Goal: Use online tool/utility: Utilize a website feature to perform a specific function

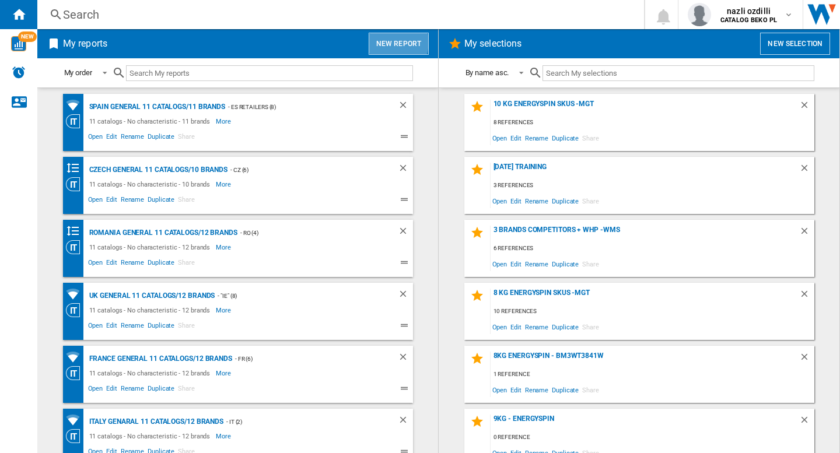
click at [388, 42] on button "New report" at bounding box center [398, 44] width 60 height 22
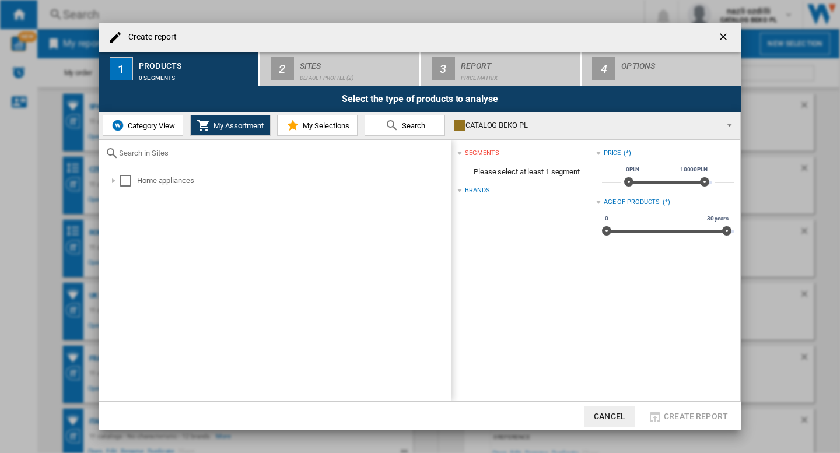
click at [156, 129] on span "Category View" at bounding box center [150, 125] width 50 height 9
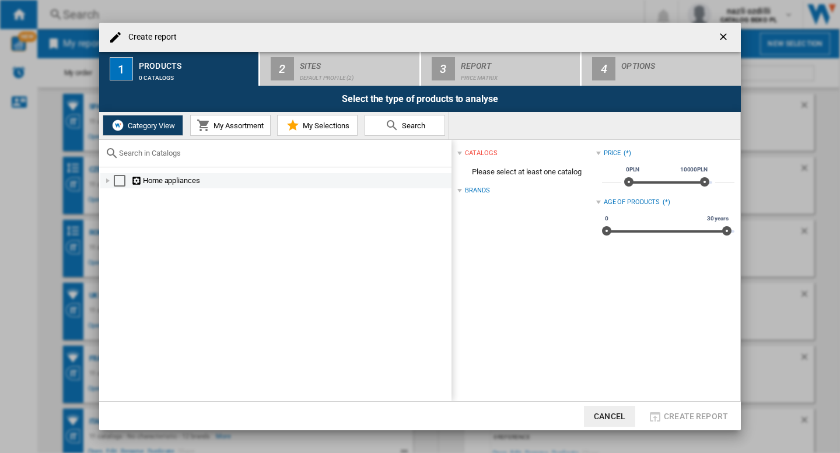
click at [108, 178] on div at bounding box center [108, 181] width 12 height 12
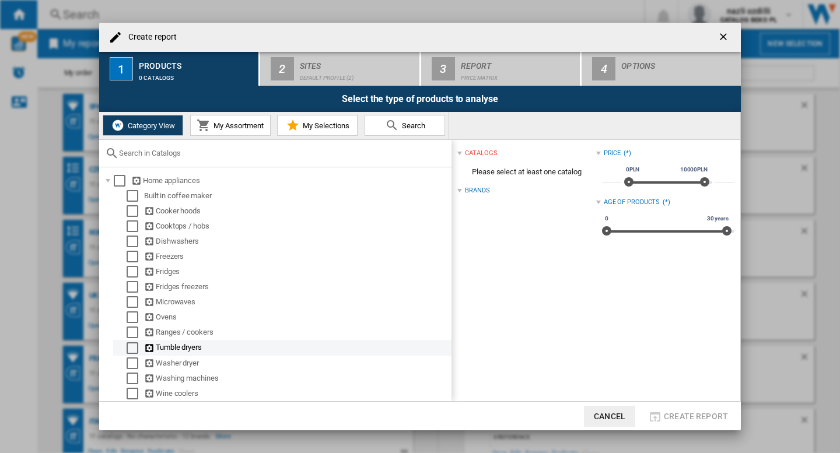
scroll to position [2, 0]
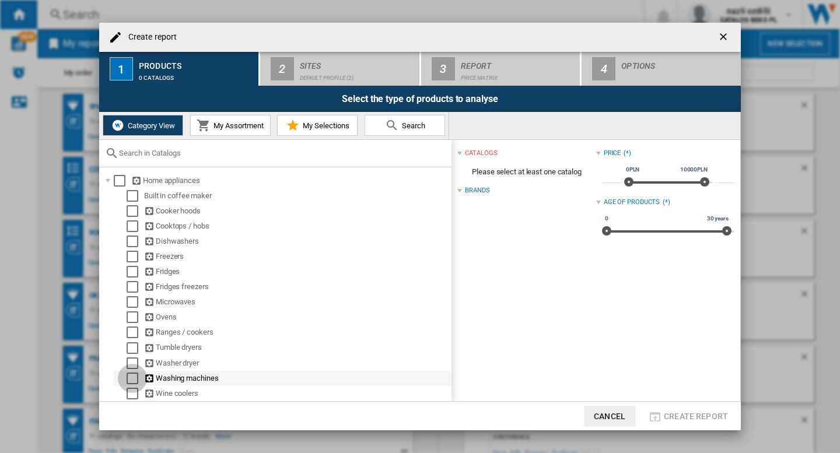
click at [132, 379] on div "Select" at bounding box center [133, 379] width 12 height 12
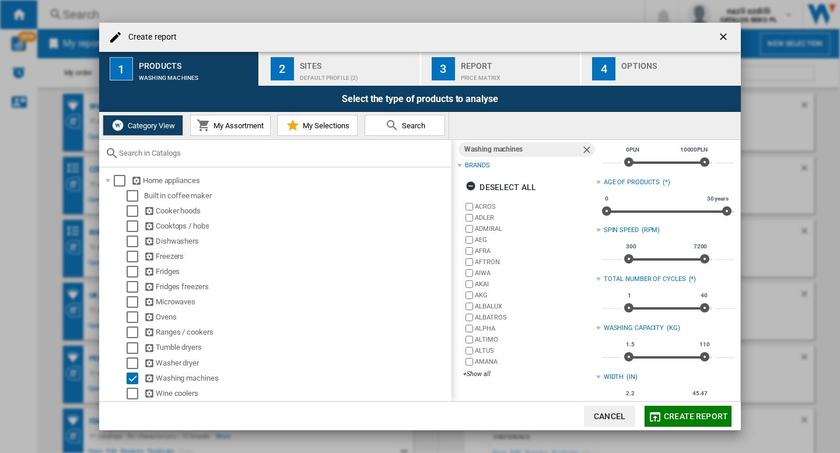
scroll to position [0, 0]
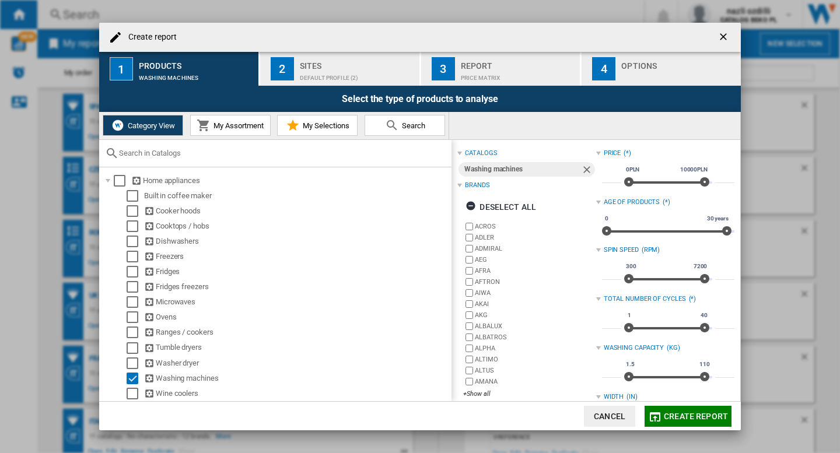
click at [338, 78] on div "Default profile (2)" at bounding box center [357, 75] width 115 height 12
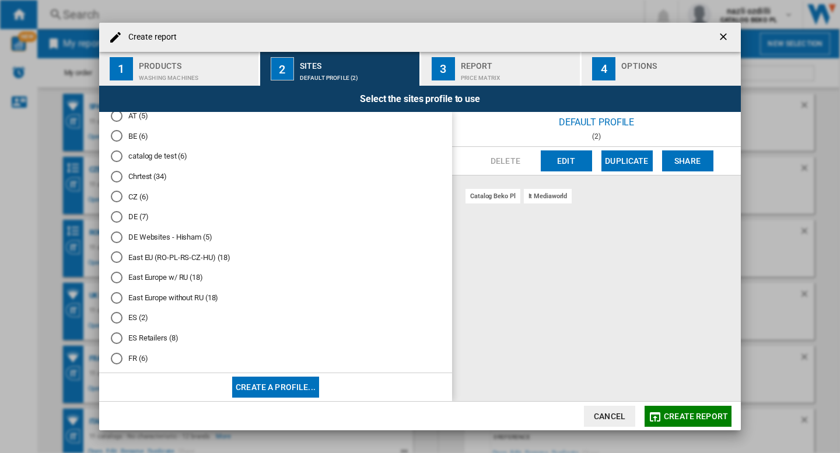
scroll to position [175, 0]
click at [118, 341] on div "FR (6)" at bounding box center [117, 338] width 12 height 12
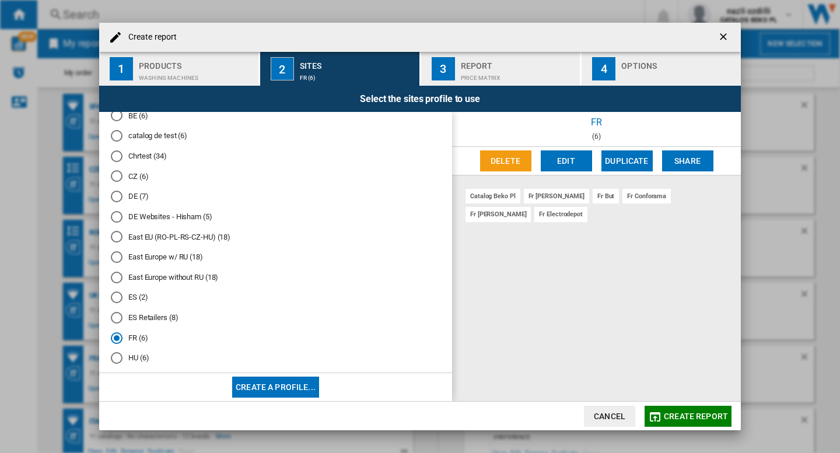
click at [489, 73] on div "Price Matrix" at bounding box center [518, 75] width 115 height 12
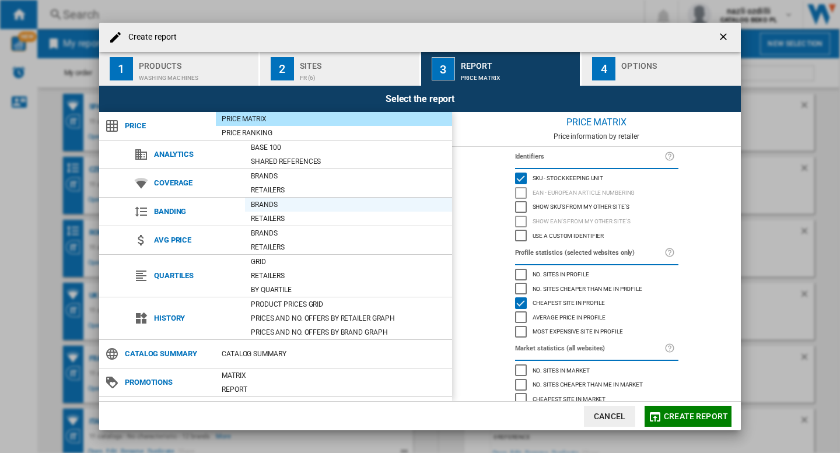
click at [268, 209] on div "Brands" at bounding box center [348, 205] width 207 height 12
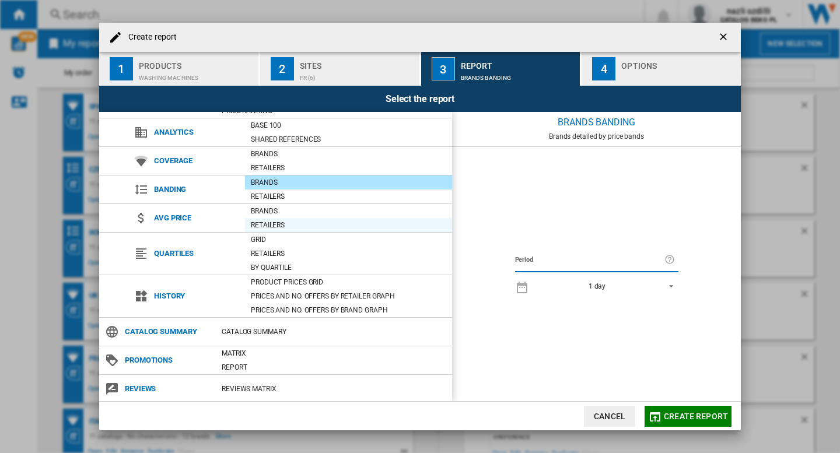
scroll to position [24, 0]
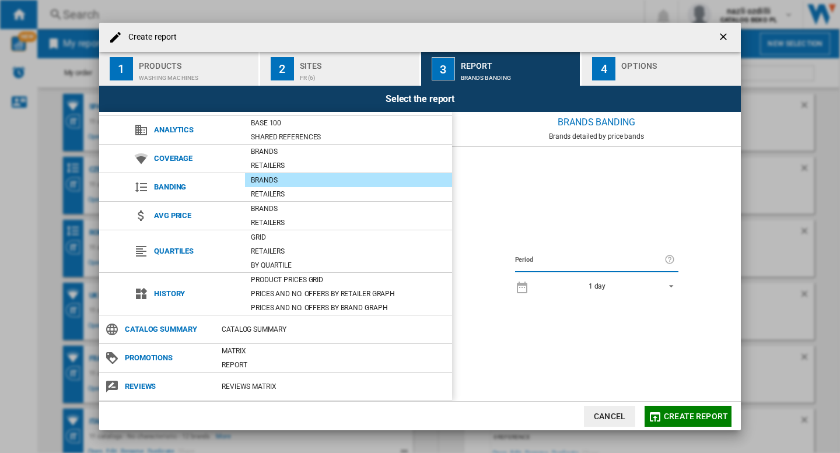
click at [684, 70] on div "button" at bounding box center [678, 75] width 115 height 12
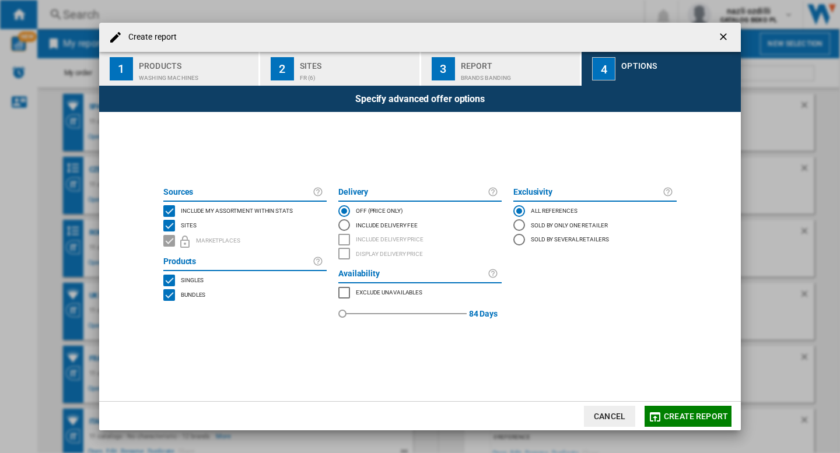
click at [518, 71] on div "Brands banding" at bounding box center [518, 75] width 115 height 12
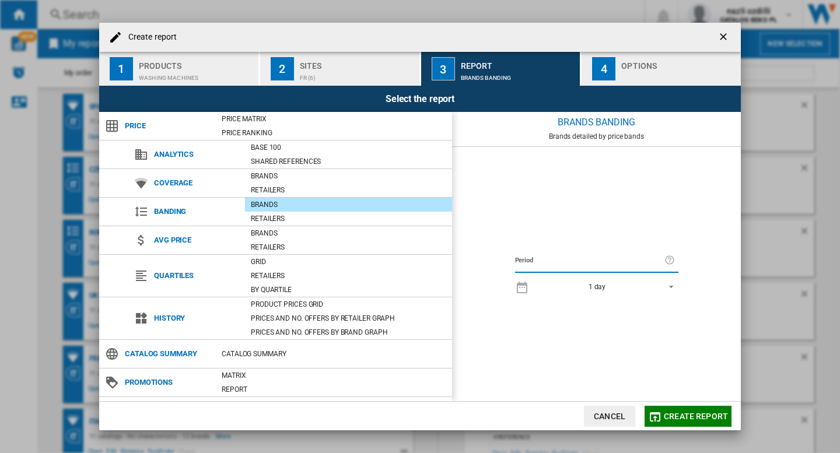
click at [669, 283] on span "REPORTS.WIZARD.STEPS.REPORT.STEPS.REPORT_OPTIONS.PERIOD: 1 day" at bounding box center [668, 285] width 14 height 10
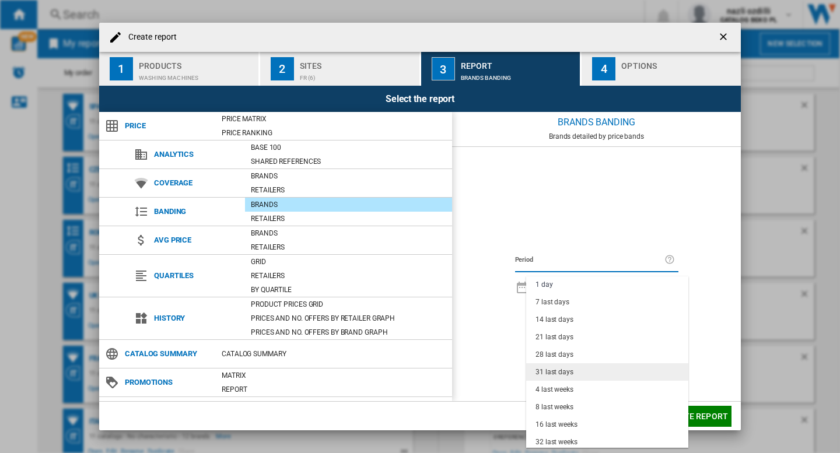
scroll to position [0, 0]
click at [557, 373] on div "31 last days" at bounding box center [554, 373] width 38 height 10
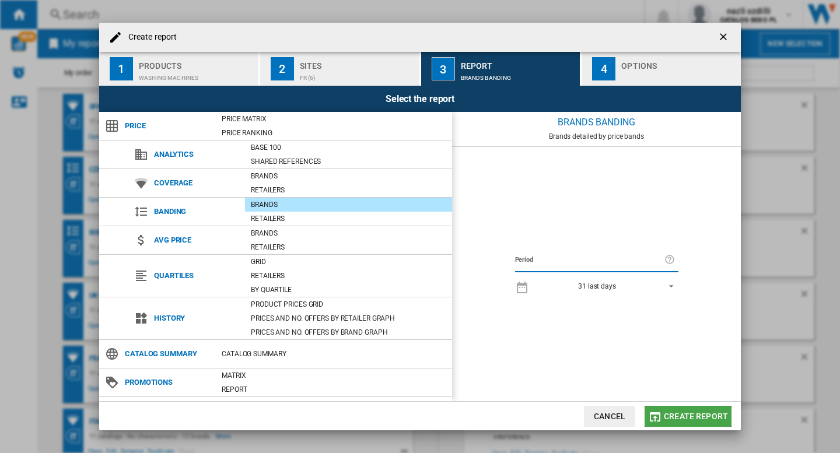
click at [675, 419] on span "Create report" at bounding box center [695, 416] width 64 height 9
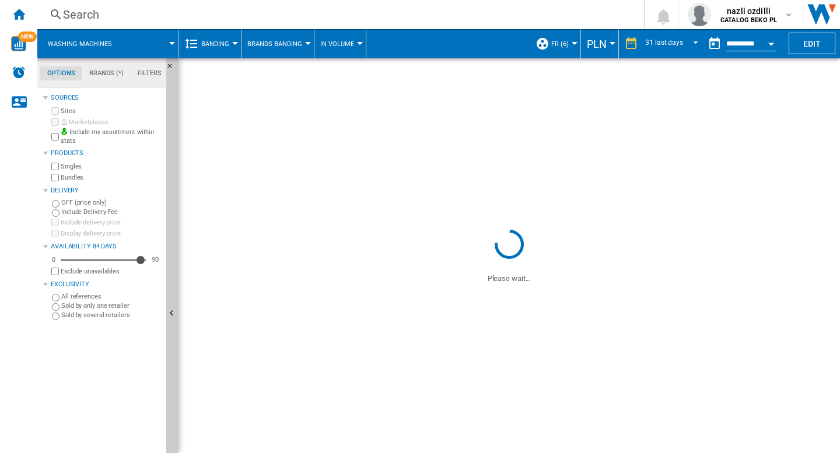
click at [604, 44] on span "PLN" at bounding box center [597, 44] width 20 height 12
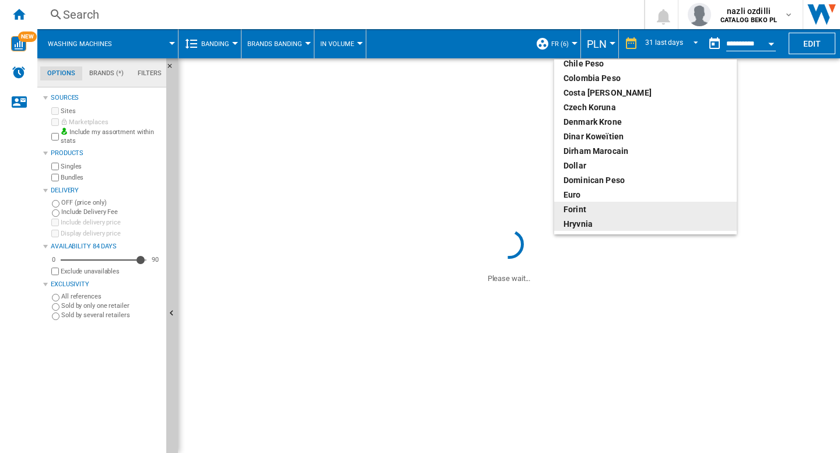
scroll to position [175, 0]
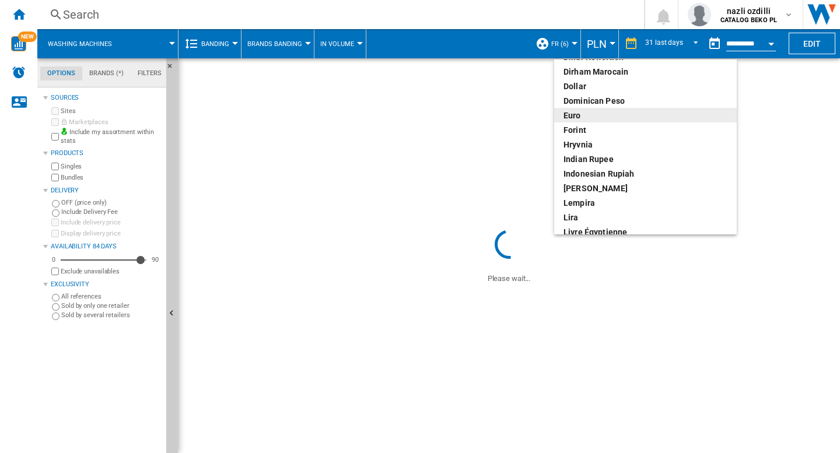
click at [598, 118] on div "euro" at bounding box center [645, 116] width 164 height 12
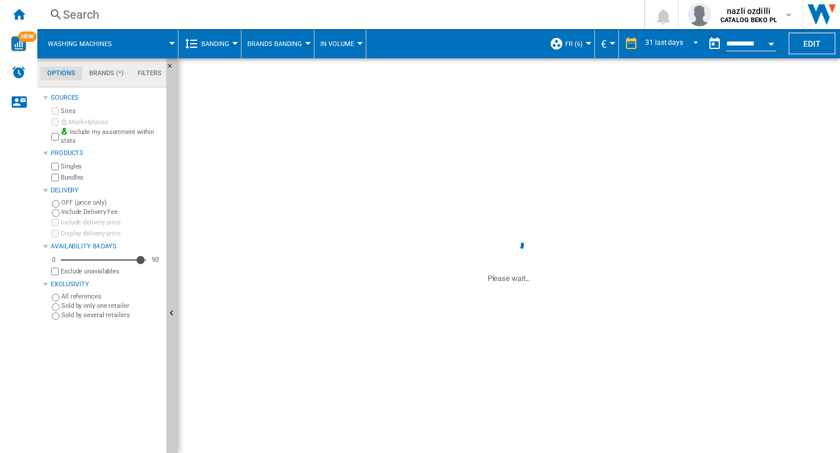
click at [303, 38] on button "Brands Banding" at bounding box center [277, 43] width 61 height 29
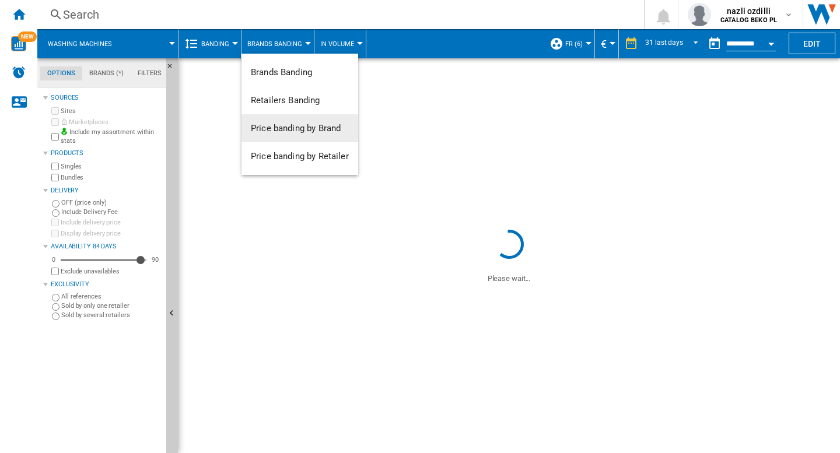
click at [286, 133] on span "Price banding by Brand" at bounding box center [296, 128] width 90 height 10
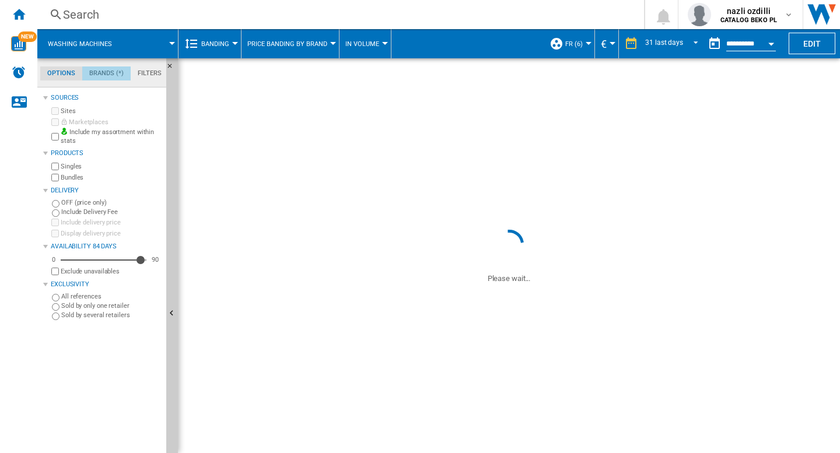
click at [111, 76] on md-tab-item "Brands (*)" at bounding box center [106, 73] width 48 height 14
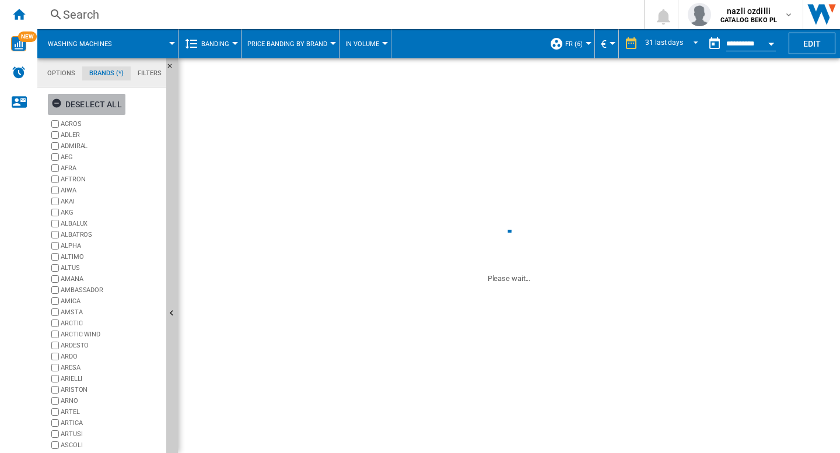
click at [99, 104] on div "Deselect all" at bounding box center [86, 104] width 71 height 21
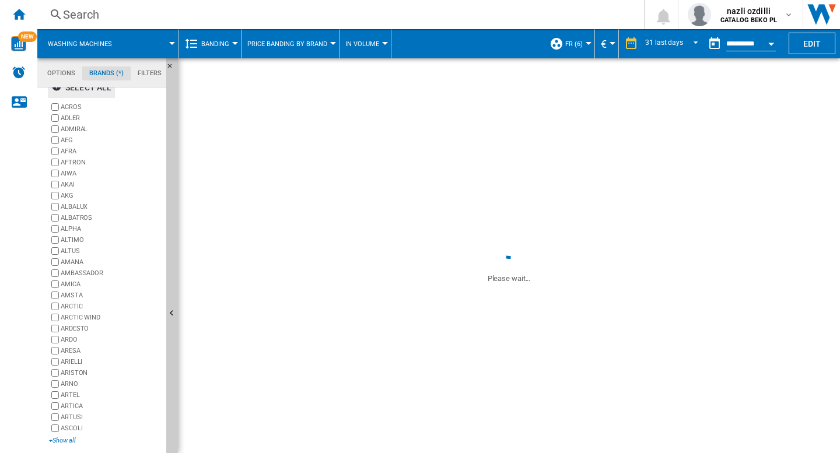
click at [64, 444] on div "+Show all" at bounding box center [105, 440] width 113 height 9
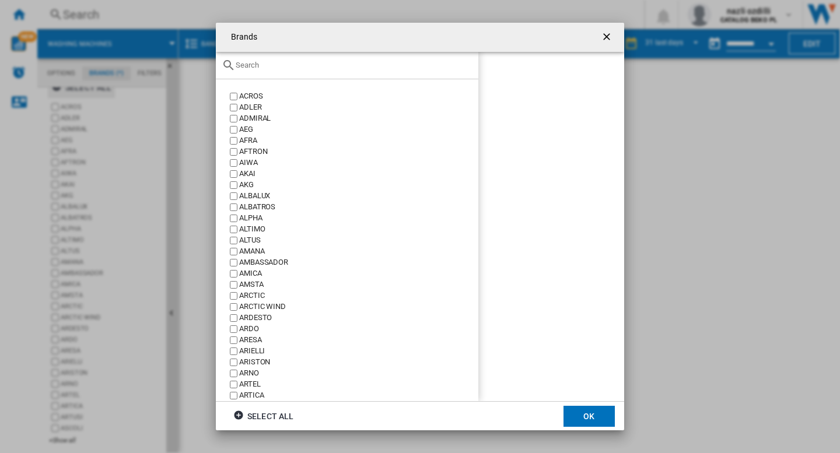
click at [321, 69] on input "text" at bounding box center [354, 65] width 237 height 9
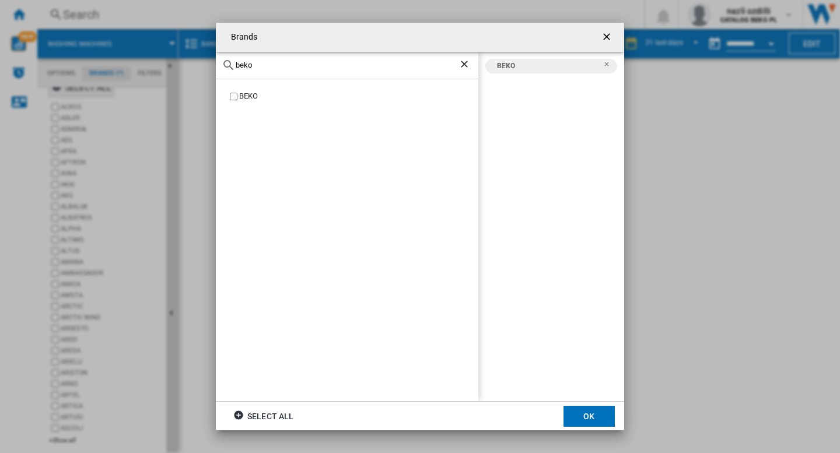
click at [283, 66] on input "beko" at bounding box center [347, 65] width 223 height 9
click at [295, 65] on input "bosc" at bounding box center [347, 65] width 223 height 9
click at [304, 67] on input "candy" at bounding box center [347, 65] width 223 height 9
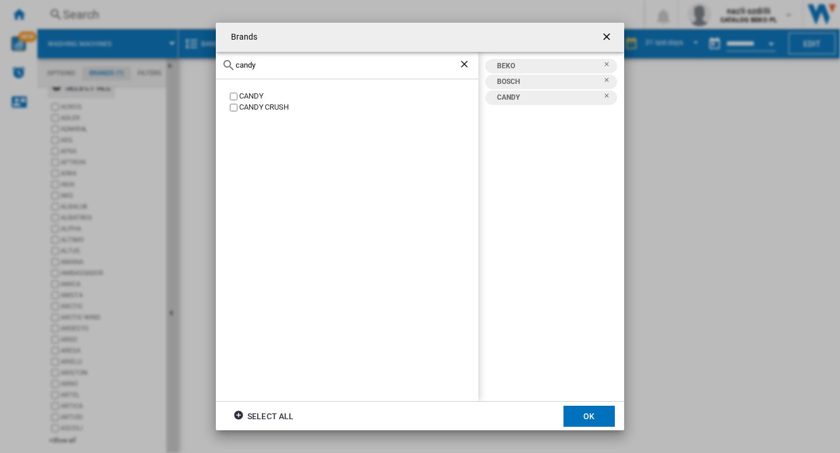
click at [304, 67] on input "candy" at bounding box center [347, 65] width 223 height 9
click at [288, 68] on input "haier" at bounding box center [347, 65] width 223 height 9
click at [229, 97] on label "HISENSE" at bounding box center [352, 96] width 251 height 11
click at [262, 68] on input "hisen" at bounding box center [347, 65] width 223 height 9
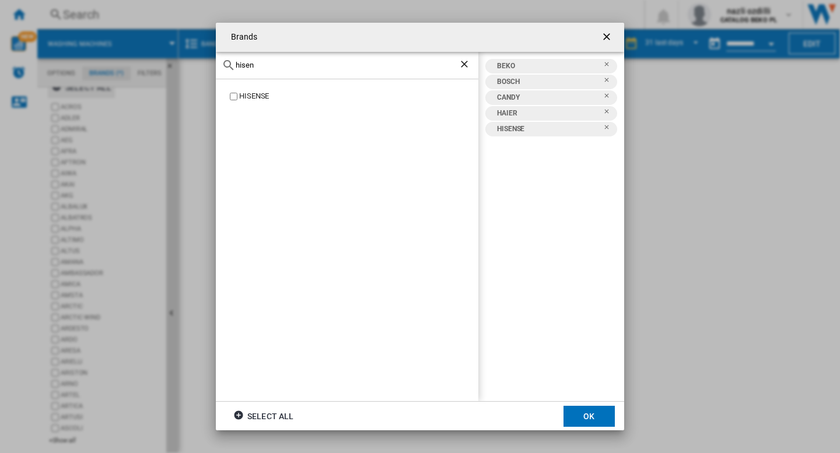
click at [262, 68] on input "hisen" at bounding box center [347, 65] width 223 height 9
click at [269, 64] on input "hotp" at bounding box center [347, 65] width 223 height 9
click at [273, 68] on input "indes" at bounding box center [347, 65] width 223 height 9
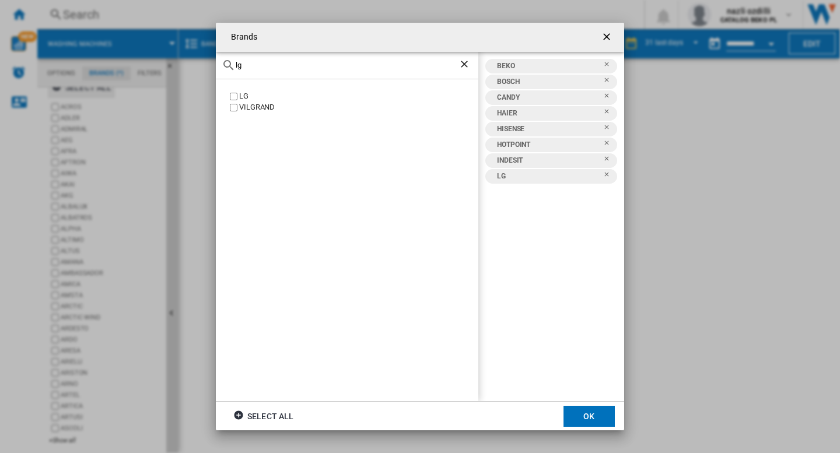
click at [268, 65] on input "lg" at bounding box center [347, 65] width 223 height 9
click at [231, 92] on label "SAMSUNG" at bounding box center [352, 96] width 251 height 11
click at [283, 60] on div "samsung" at bounding box center [347, 65] width 262 height 27
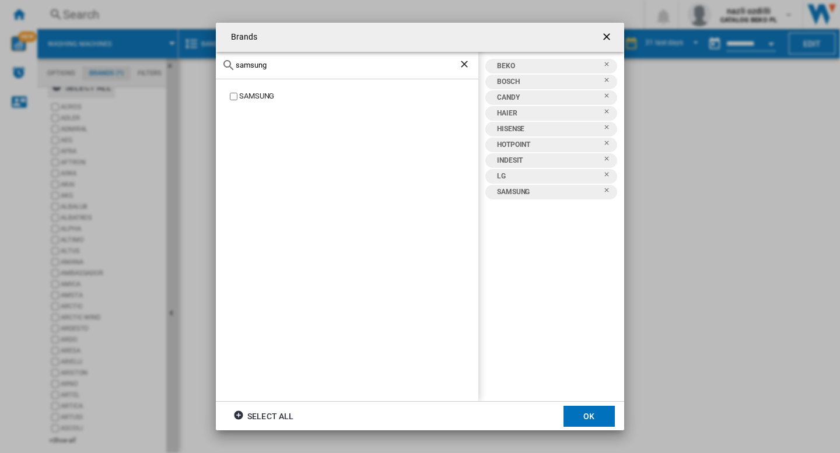
click at [280, 64] on input "samsung" at bounding box center [347, 65] width 223 height 9
type input "whirl"
click at [238, 97] on label "WHIRLPOOL" at bounding box center [352, 96] width 251 height 11
click at [589, 412] on button "OK" at bounding box center [588, 416] width 51 height 21
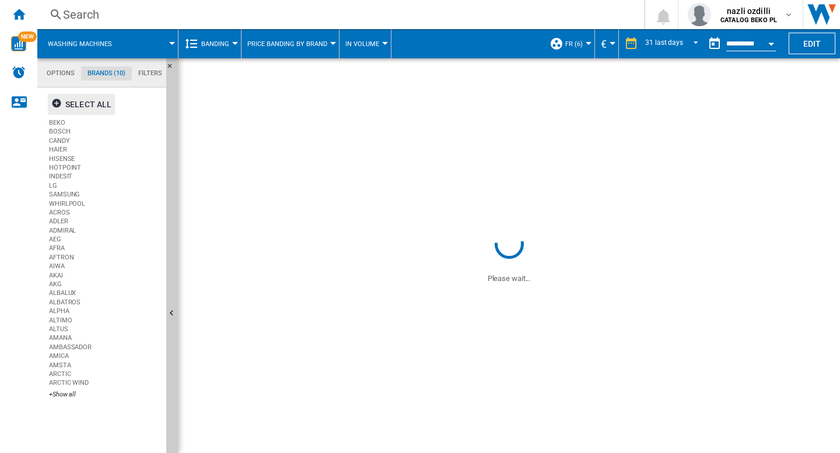
scroll to position [0, 0]
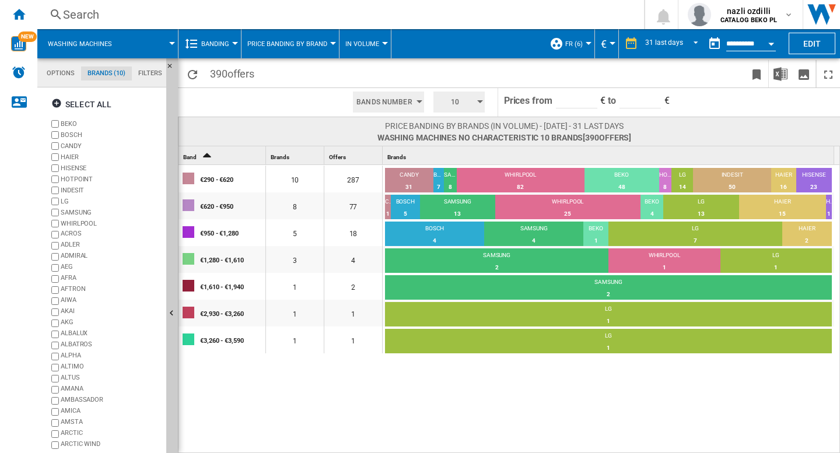
click at [473, 97] on button "10" at bounding box center [458, 102] width 51 height 21
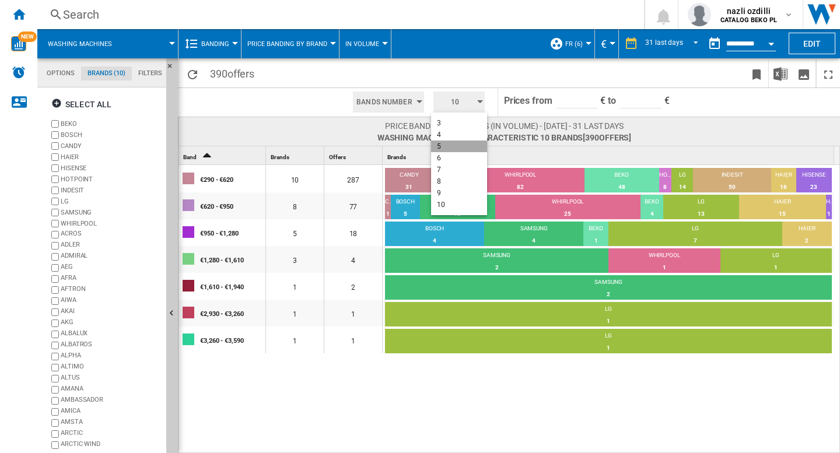
click at [448, 146] on button "5" at bounding box center [459, 147] width 56 height 12
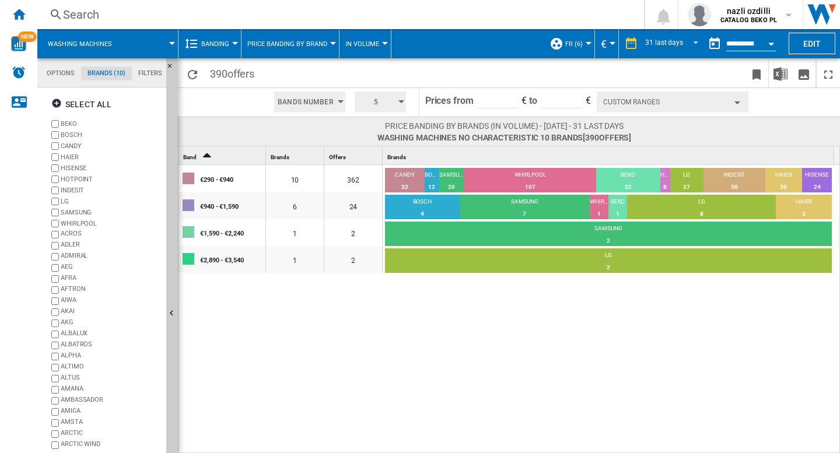
click at [413, 330] on div "€290 - €940 10 362 CANDY 32 8.84% BOSCH 12 3.31% SAMSUNG 20 5.52% WHIRLPOOL 107…" at bounding box center [509, 309] width 662 height 289
click at [394, 106] on button "5" at bounding box center [379, 102] width 51 height 21
click at [388, 343] on md-backdrop at bounding box center [420, 226] width 840 height 453
click at [510, 97] on input "******" at bounding box center [497, 99] width 41 height 17
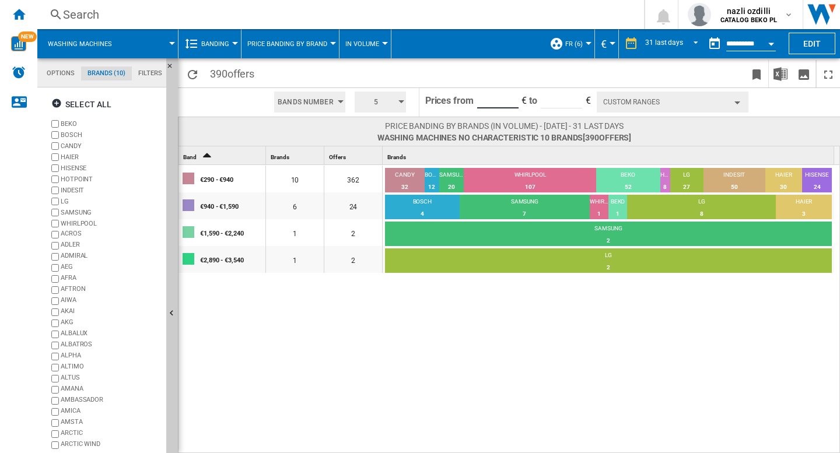
click at [510, 97] on input "******" at bounding box center [497, 99] width 41 height 17
type input "******"
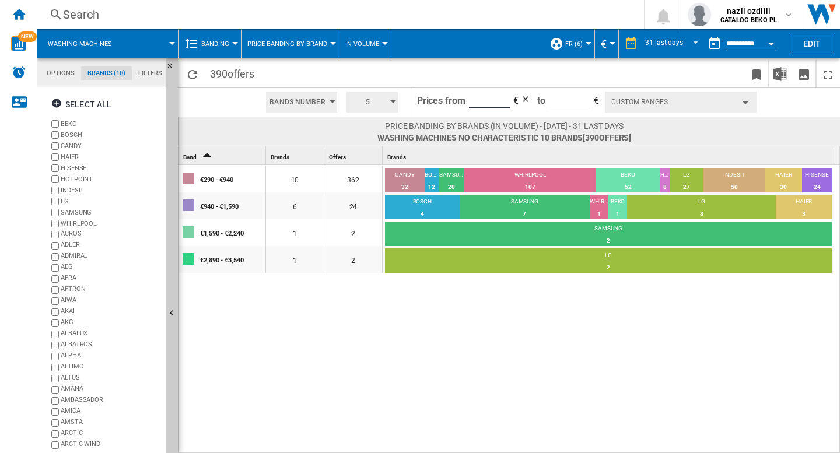
click at [503, 97] on input "******" at bounding box center [489, 99] width 41 height 17
drag, startPoint x: 496, startPoint y: 96, endPoint x: 460, endPoint y: 99, distance: 35.7
click at [460, 99] on form "Prices from ****** € to **** €" at bounding box center [508, 102] width 182 height 29
type input "******"
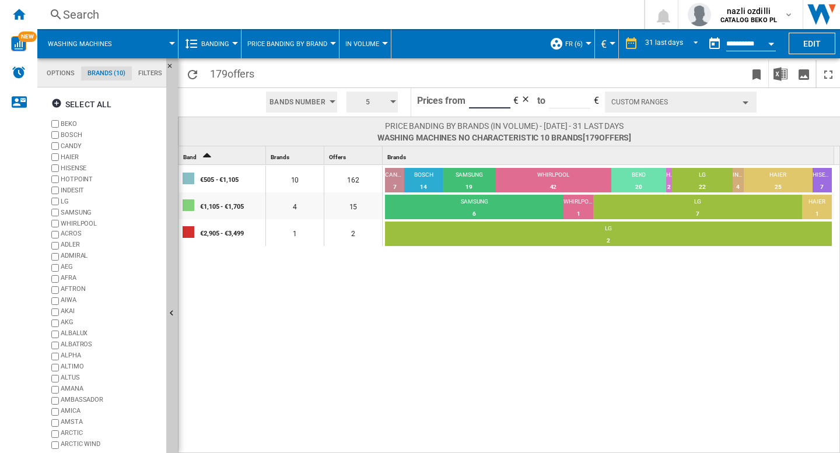
click at [486, 96] on input "***" at bounding box center [489, 99] width 41 height 17
type input "******"
click at [483, 93] on input "******" at bounding box center [489, 99] width 41 height 17
type input "******"
click at [561, 101] on input "****" at bounding box center [569, 99] width 41 height 17
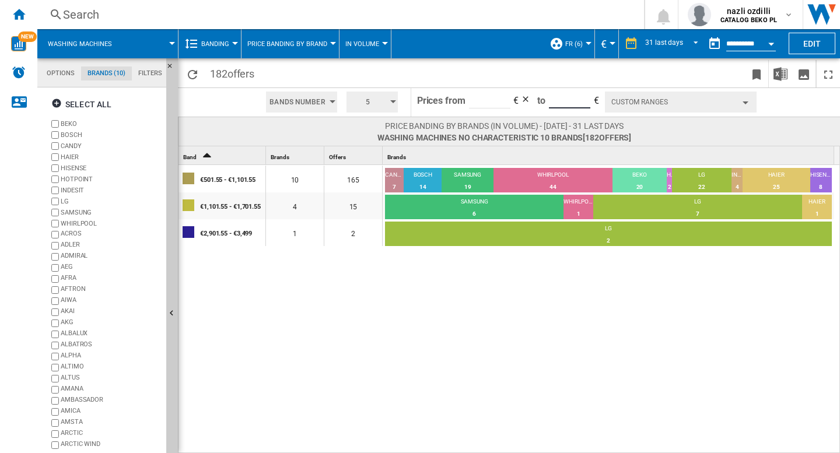
click at [561, 101] on input "****" at bounding box center [569, 99] width 41 height 17
type input "*****"
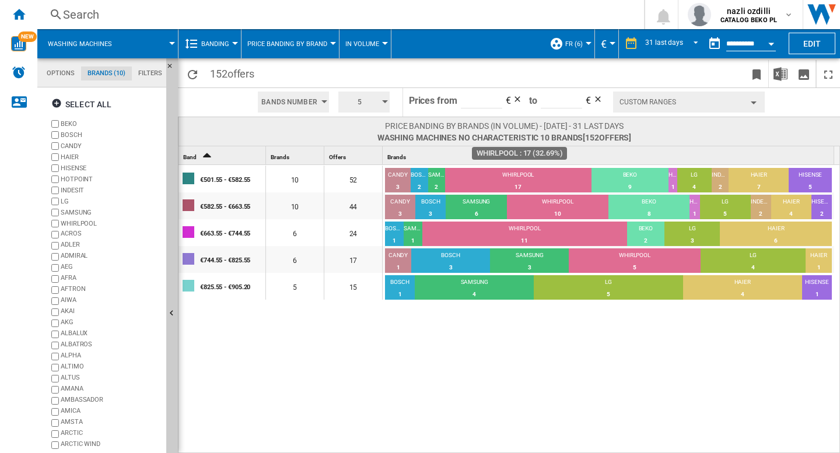
click at [511, 178] on div "WHIRLPOOL" at bounding box center [518, 176] width 146 height 10
click at [778, 71] on img "Download in Excel" at bounding box center [780, 74] width 14 height 14
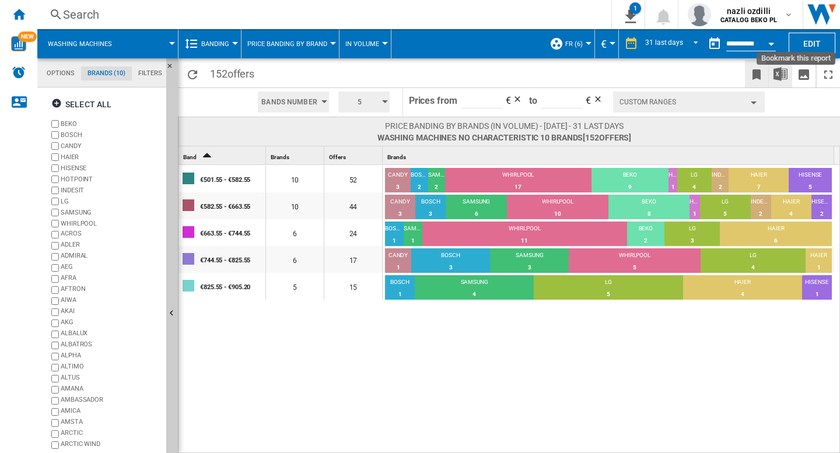
click at [759, 72] on ng-md-icon "Bookmark this report" at bounding box center [756, 75] width 14 height 14
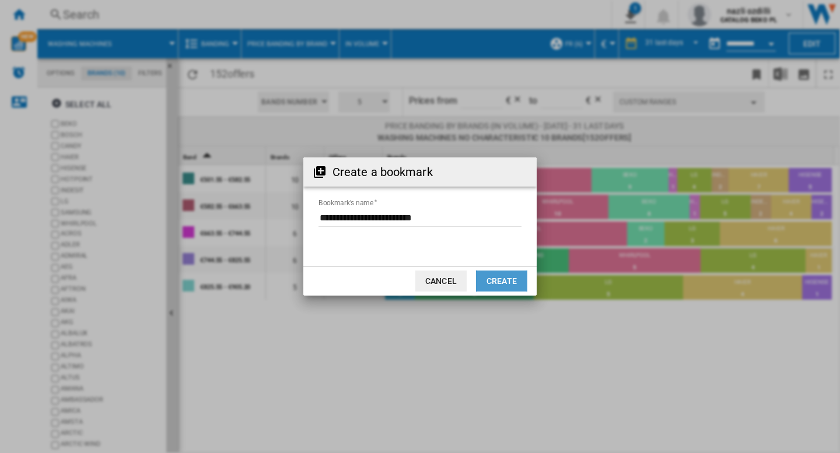
click at [499, 283] on button "Create" at bounding box center [501, 281] width 51 height 21
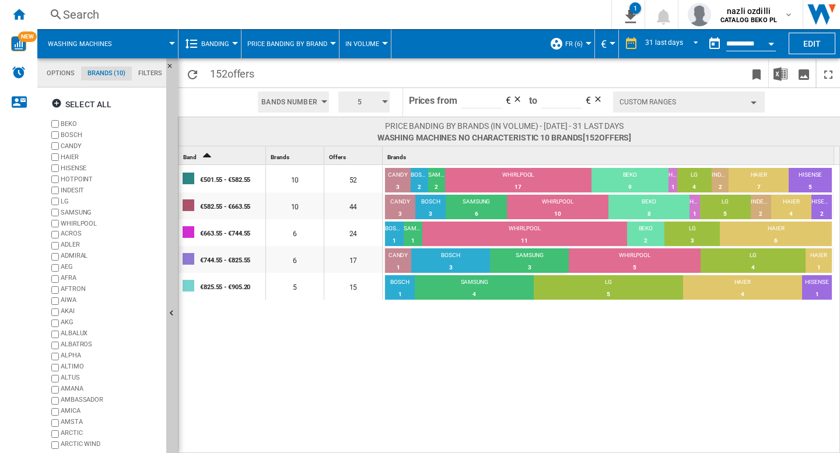
click at [526, 353] on div "€501.55 - €582.55 10 52 CANDY 3 5.77% BOSCH 2 3.85% SAMSUNG 2 3.85% WHIRLPOOL 1…" at bounding box center [509, 309] width 662 height 289
click at [519, 355] on div "€501.55 - €582.55 10 52 CANDY 3 5.77% BOSCH 2 3.85% SAMSUNG 2 3.85% WHIRLPOOL 1…" at bounding box center [509, 309] width 662 height 289
click at [520, 349] on div "€501.55 - €582.55 10 52 CANDY 3 5.77% BOSCH 2 3.85% SAMSUNG 2 3.85% WHIRLPOOL 1…" at bounding box center [509, 309] width 662 height 289
click at [801, 71] on ng-md-icon "Download as image" at bounding box center [803, 75] width 14 height 14
click at [27, 13] on div "Home" at bounding box center [18, 14] width 37 height 29
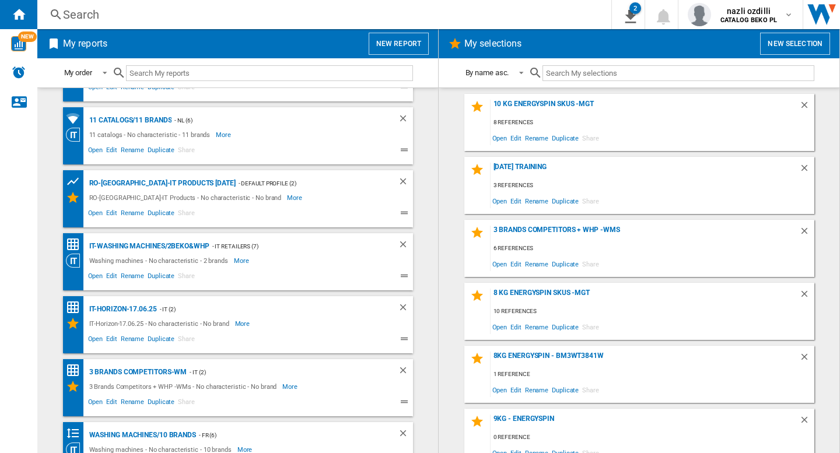
scroll to position [9584, 0]
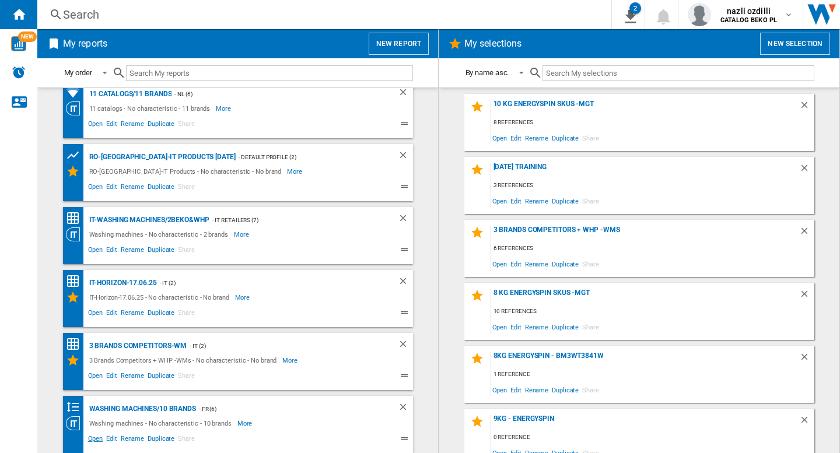
click at [90, 441] on span "Open" at bounding box center [95, 440] width 19 height 14
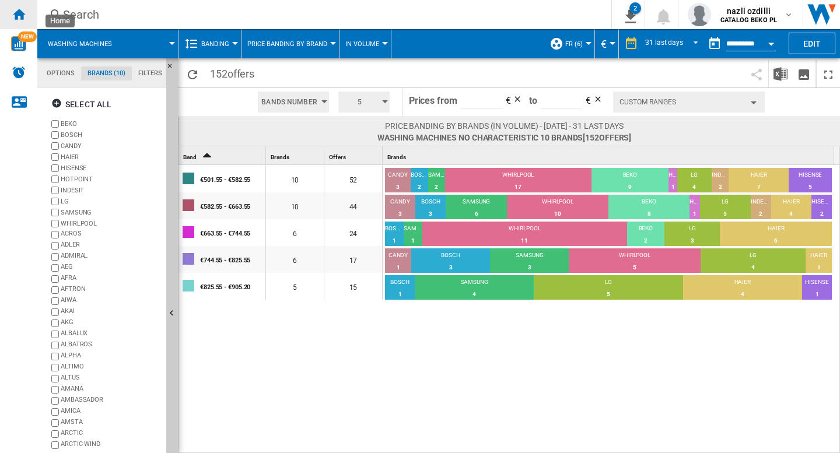
click at [19, 12] on ng-md-icon "Home" at bounding box center [19, 14] width 14 height 14
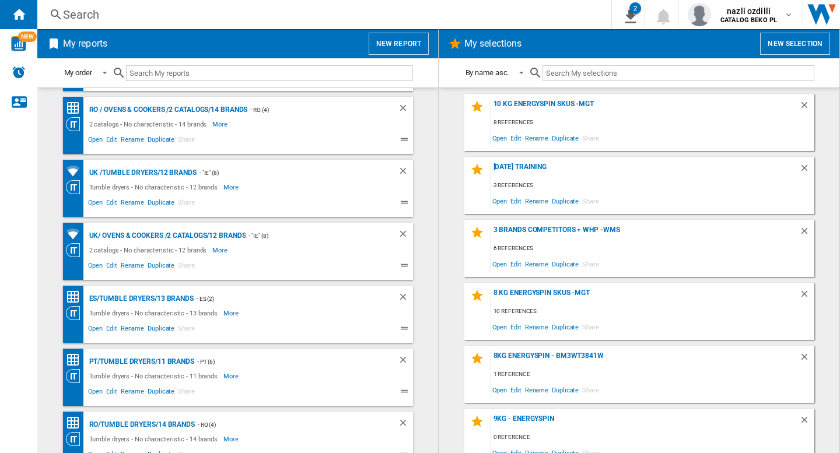
scroll to position [9584, 0]
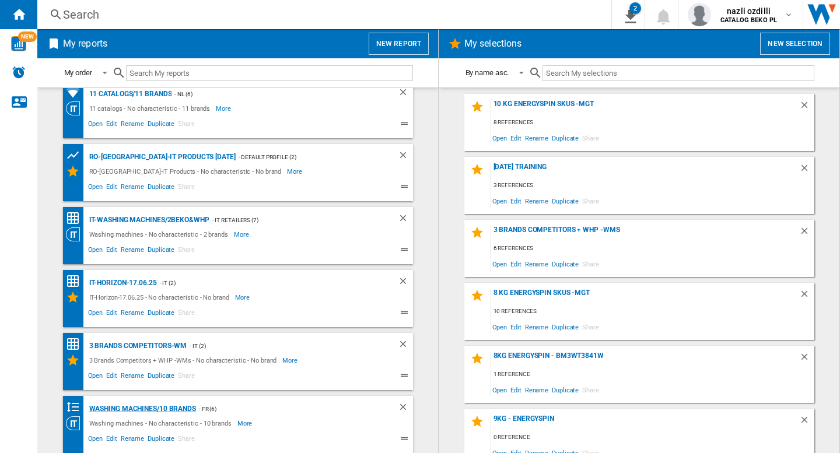
click at [107, 412] on div "Washing machines/10 brands" at bounding box center [141, 409] width 110 height 15
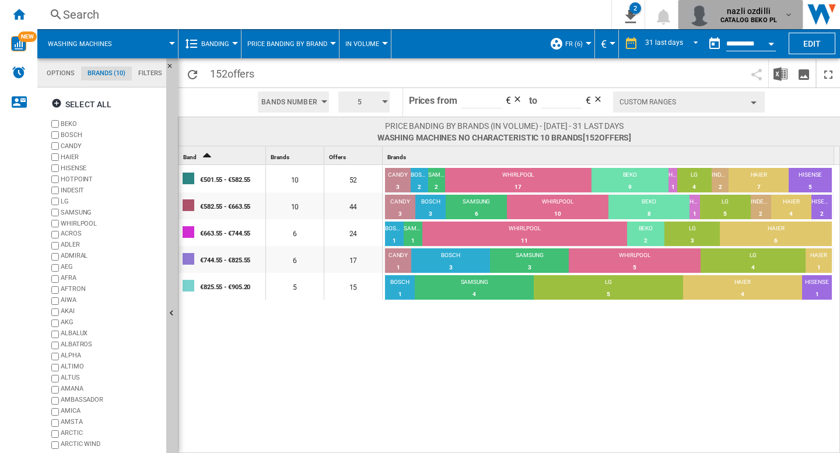
click at [761, 22] on b "CATALOG BEKO PL" at bounding box center [748, 20] width 57 height 8
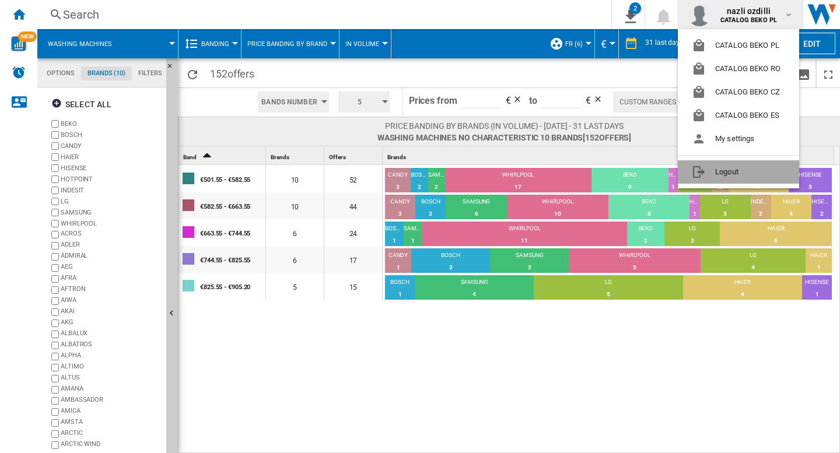
click at [724, 181] on button "Logout" at bounding box center [737, 171] width 121 height 23
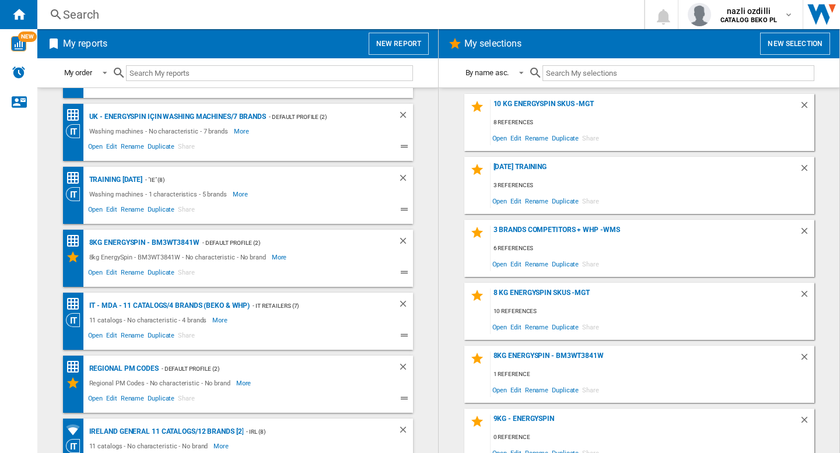
scroll to position [9584, 0]
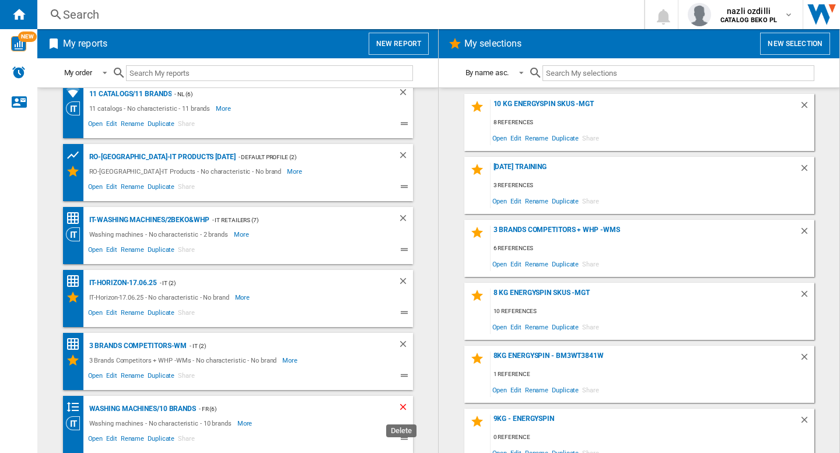
click at [399, 408] on ng-md-icon "Delete" at bounding box center [405, 409] width 14 height 14
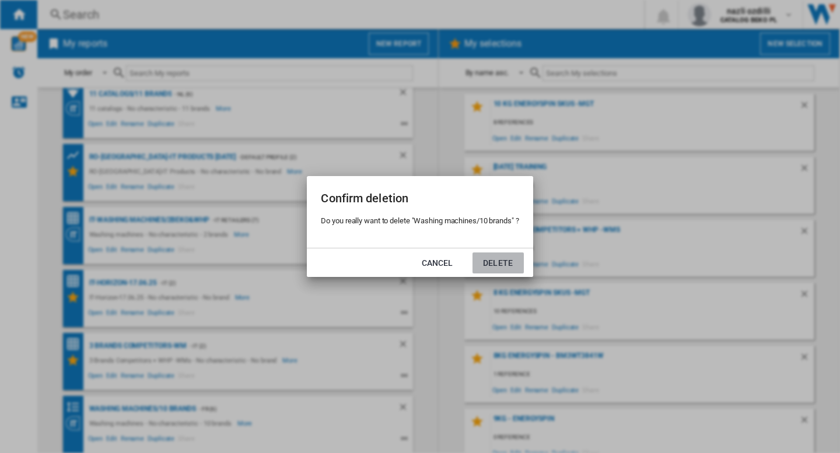
click at [503, 262] on button "Delete" at bounding box center [497, 262] width 51 height 21
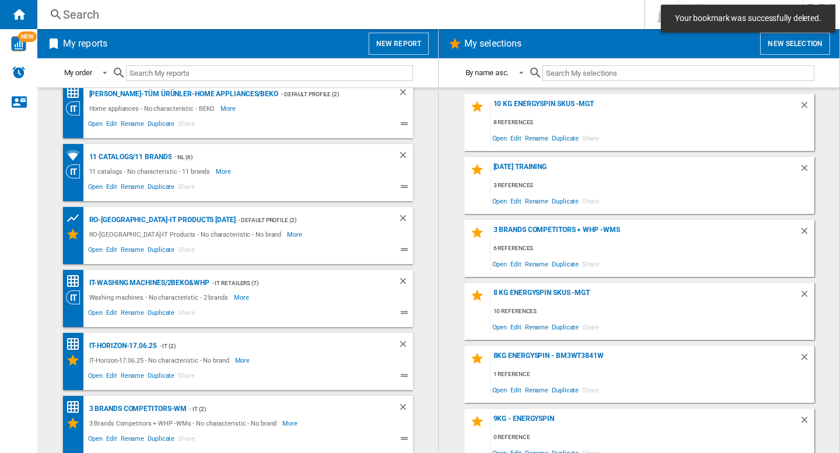
scroll to position [9521, 0]
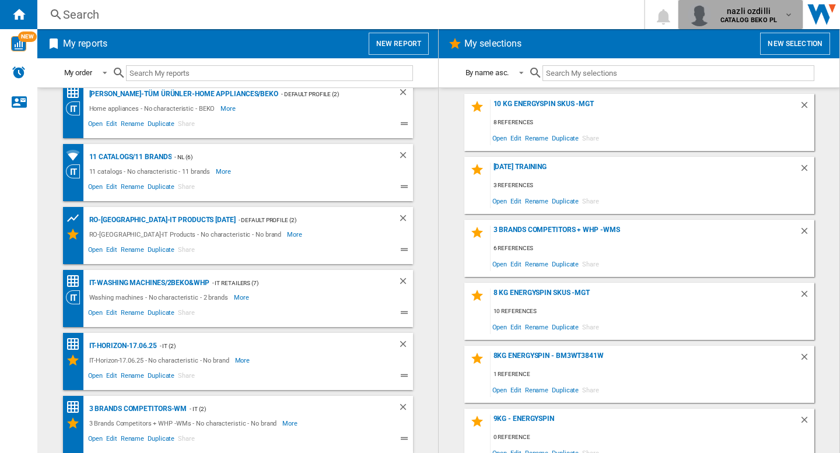
click at [775, 19] on b "CATALOG BEKO PL" at bounding box center [748, 20] width 57 height 8
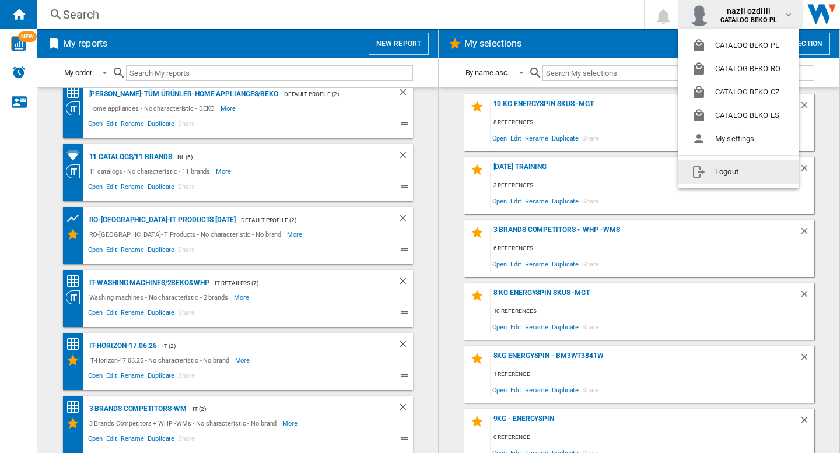
click at [741, 157] on md-menu-content "CATALOG BEKO PL CATALOG BEKO RO CATALOG BEKO CZ CATALOG BEKO ES My settings Log…" at bounding box center [737, 108] width 121 height 159
click at [728, 175] on button "Logout" at bounding box center [737, 171] width 121 height 23
